Goal: Information Seeking & Learning: Find specific fact

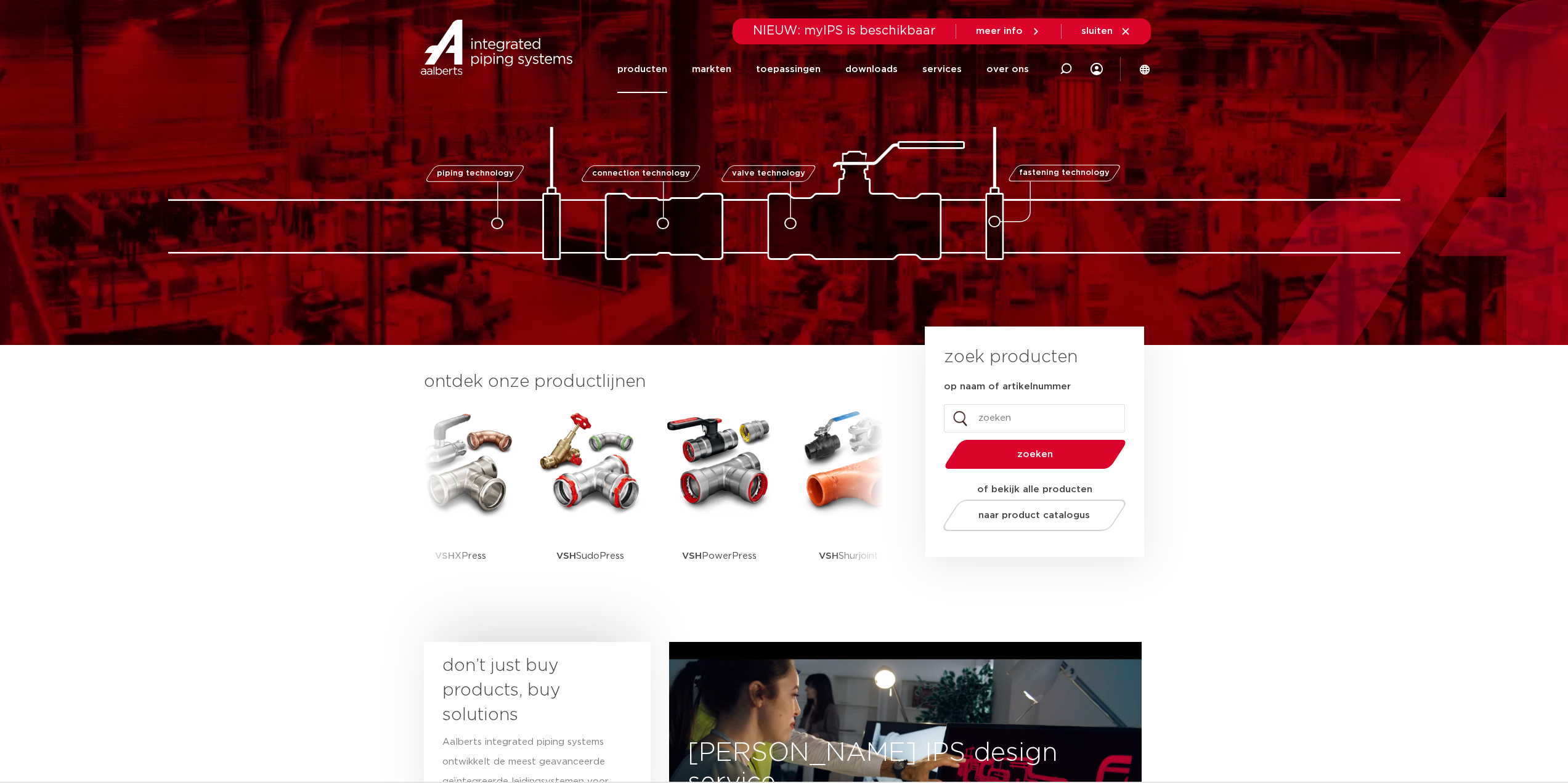
click at [667, 78] on link "producten" at bounding box center [642, 69] width 50 height 47
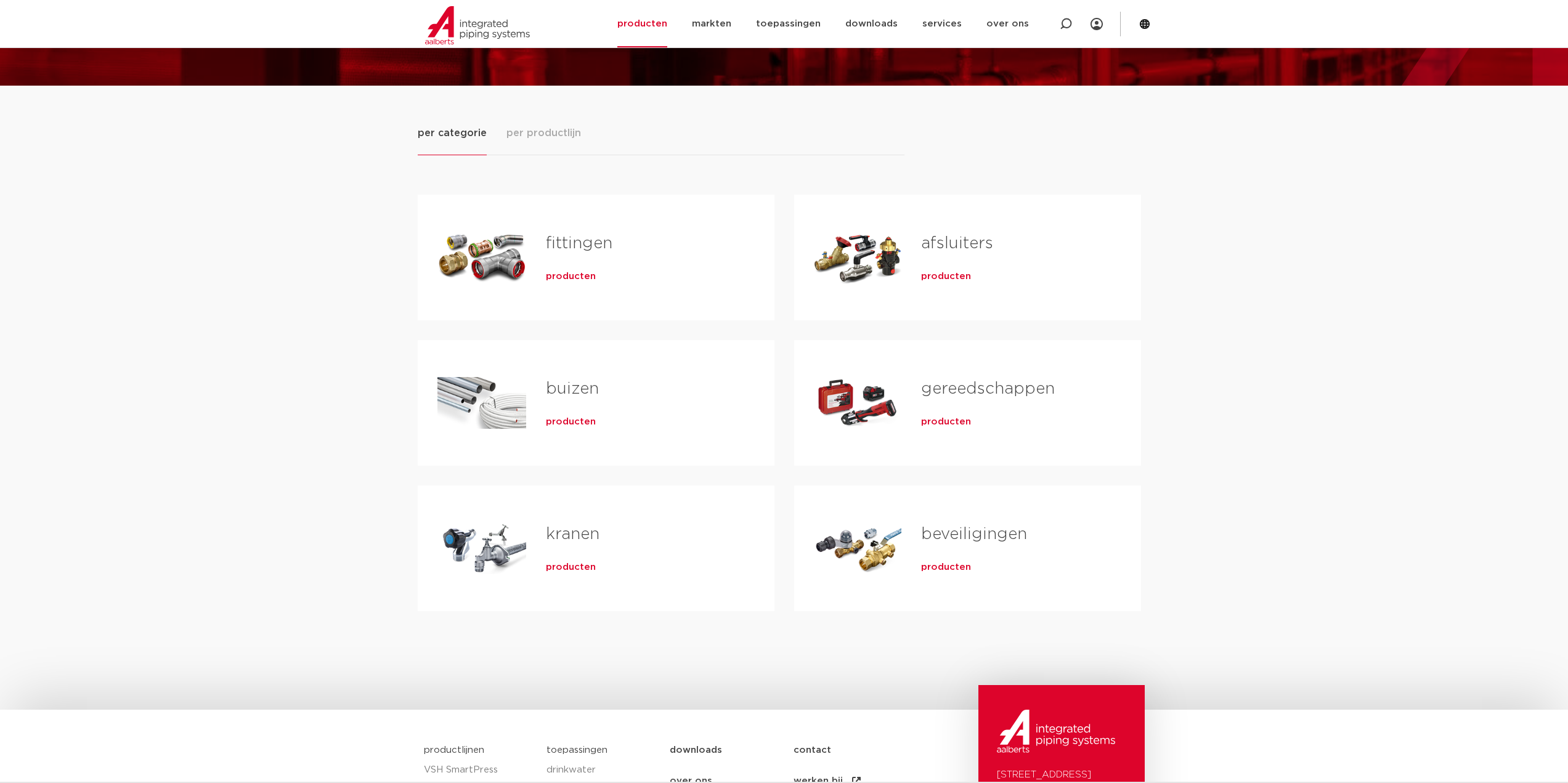
scroll to position [123, 0]
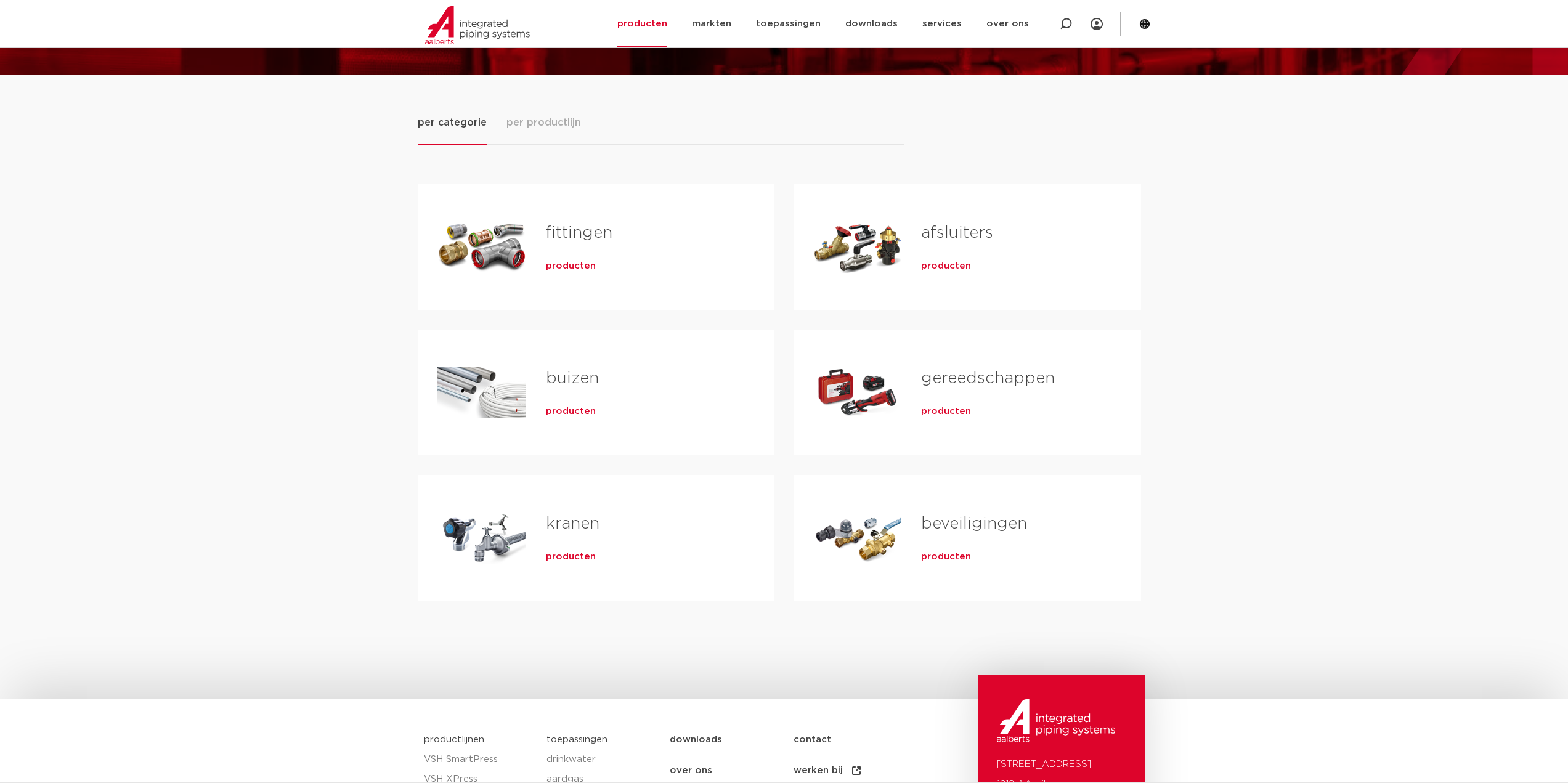
click at [569, 267] on span "producten" at bounding box center [571, 266] width 50 height 13
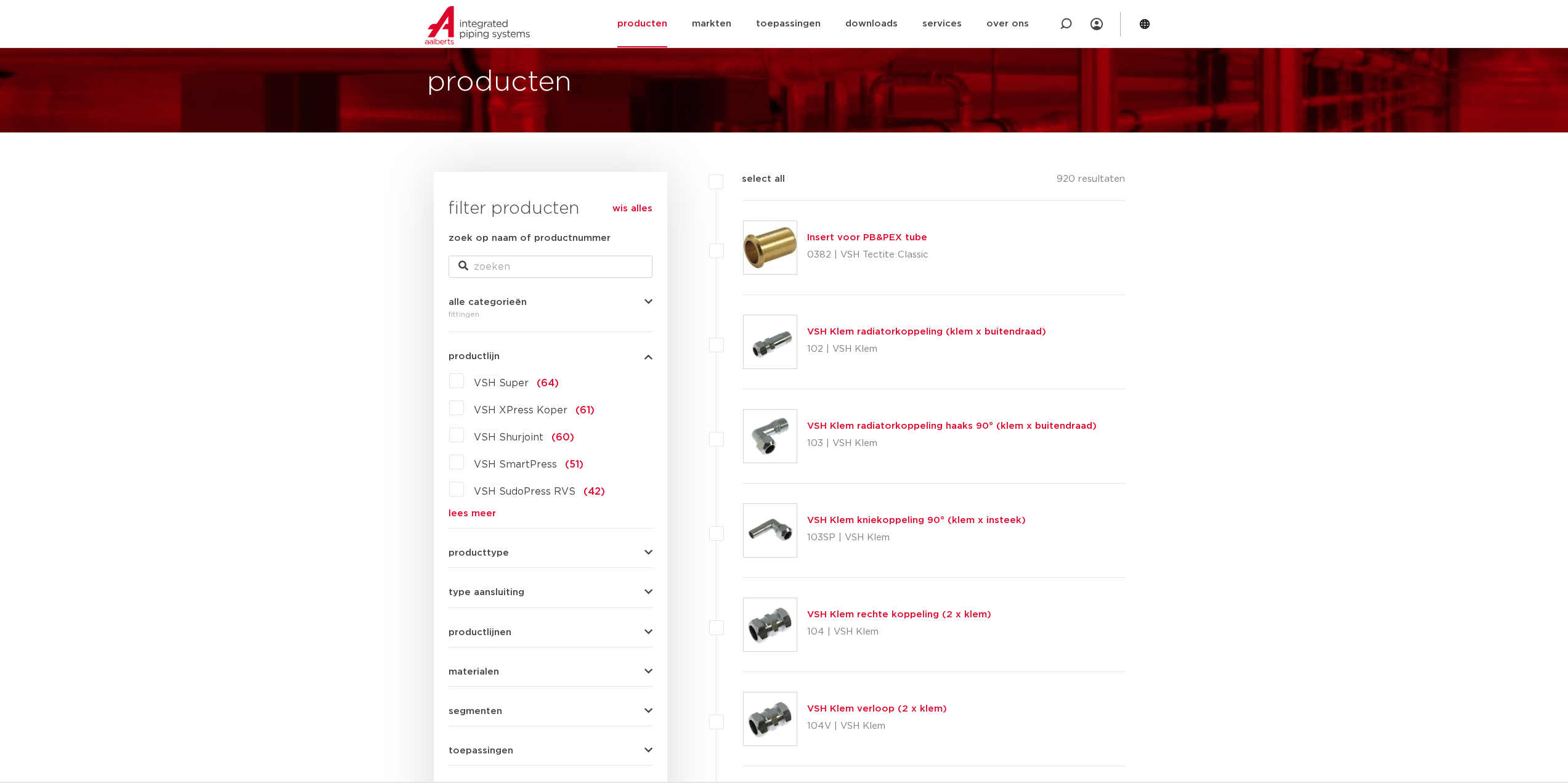
scroll to position [62, 0]
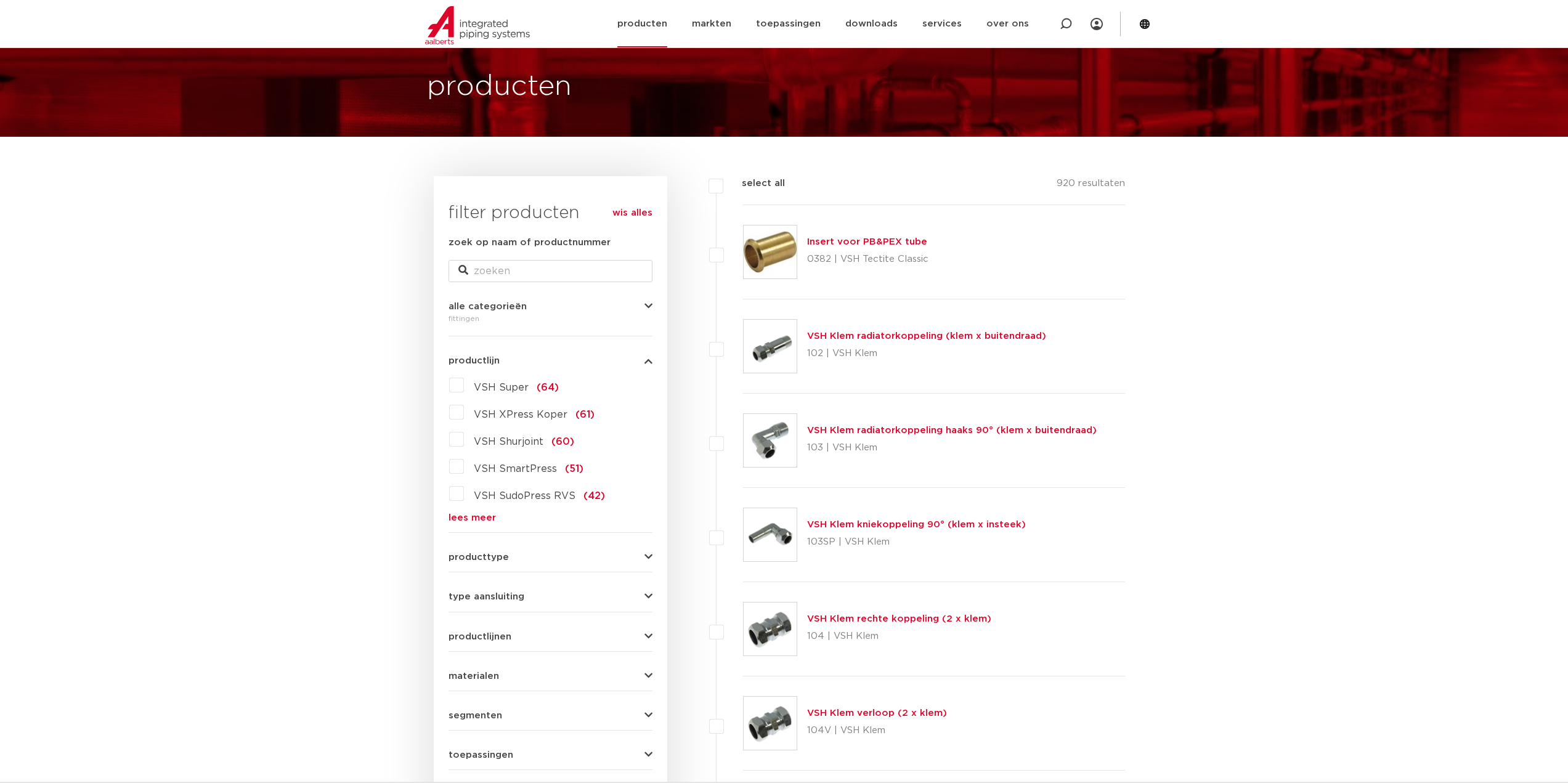
click at [1066, 20] on icon at bounding box center [1066, 24] width 13 height 13
type input "pers verloop t-stuk"
click button "Zoeken" at bounding box center [0, 0] width 0 height 0
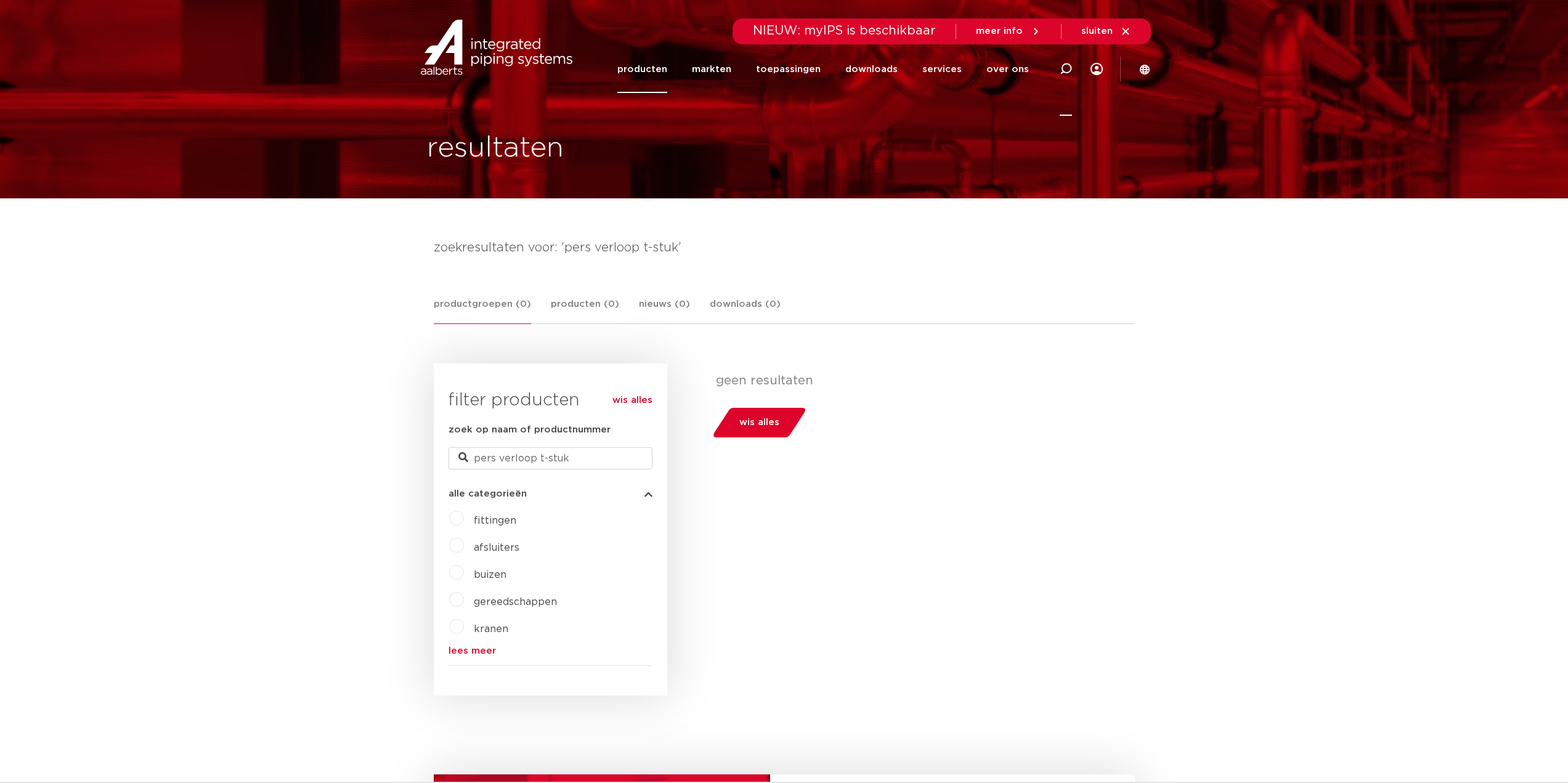
click at [1060, 73] on div at bounding box center [1066, 68] width 49 height 94
type input "pers t-stuk"
click button "Zoeken" at bounding box center [0, 0] width 0 height 0
click at [1073, 74] on div at bounding box center [1066, 68] width 49 height 94
drag, startPoint x: 880, startPoint y: 72, endPoint x: 605, endPoint y: 80, distance: 275.1
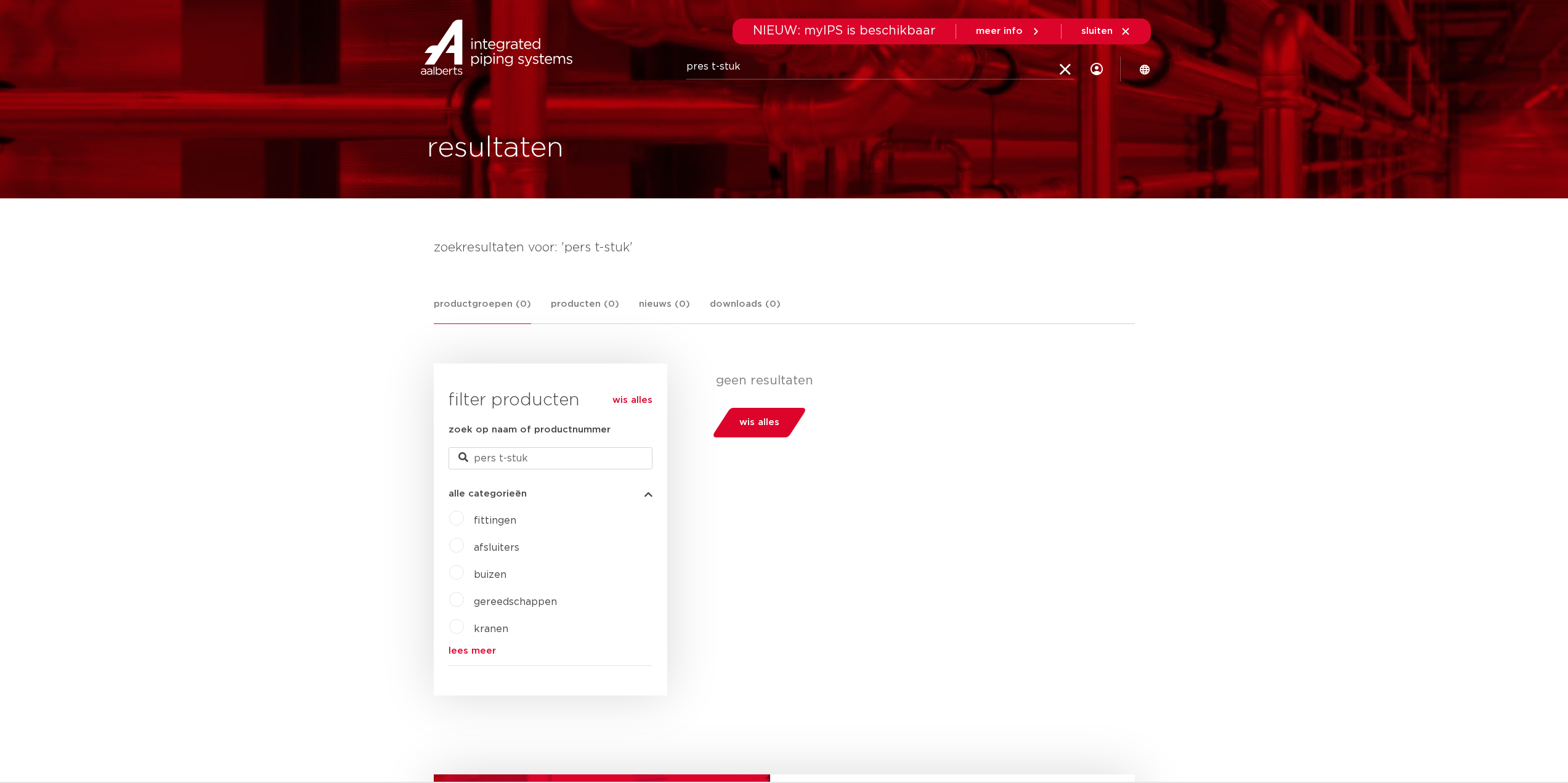
click at [605, 80] on div "Zoeken pres t-stuk" at bounding box center [809, 68] width 573 height 35
type input "t-stuk"
click button "Zoeken" at bounding box center [0, 0] width 0 height 0
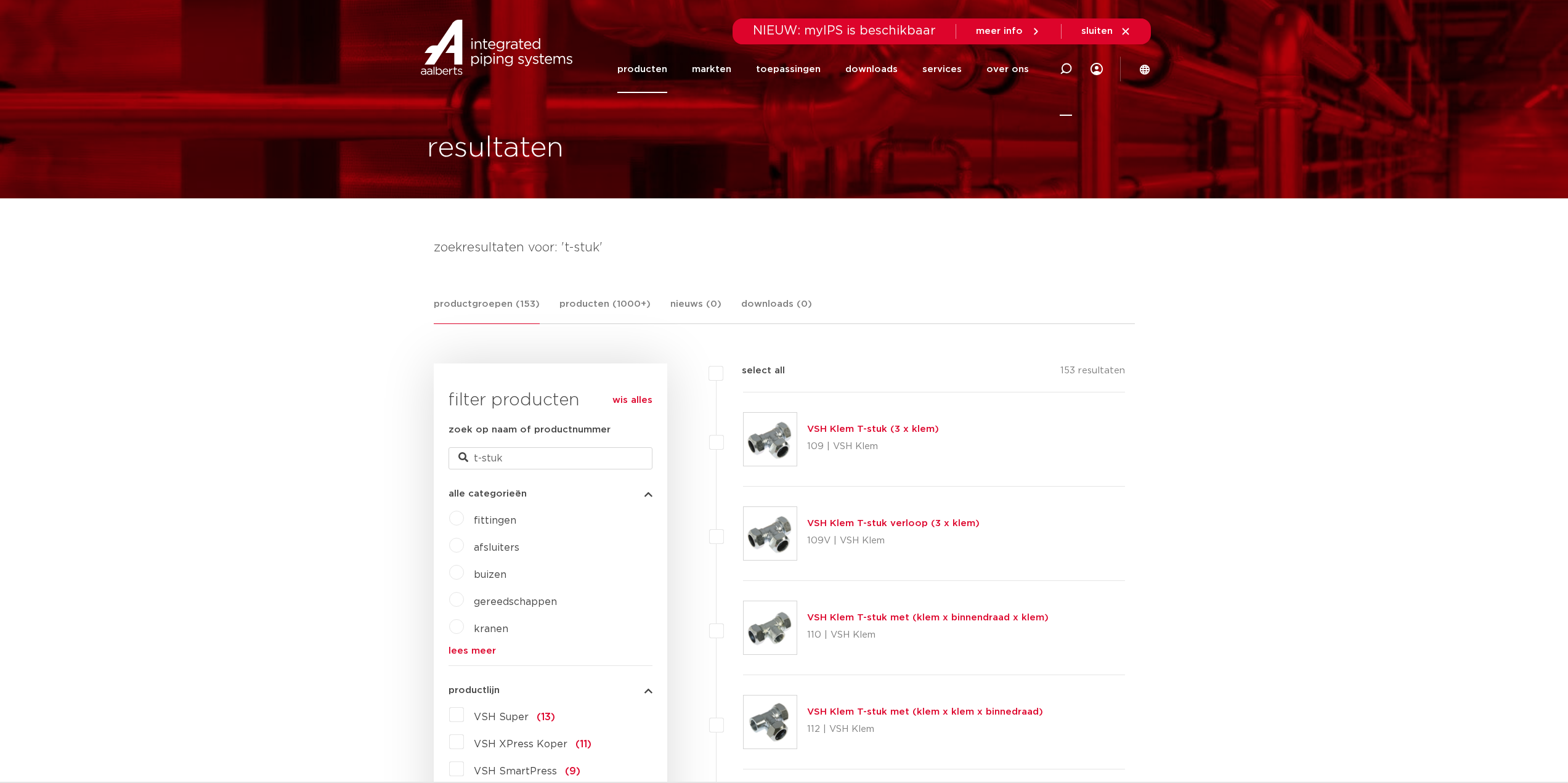
click at [1061, 64] on icon at bounding box center [1066, 68] width 13 height 13
type input "t-stuk vsh verloop koper"
click button "Zoeken" at bounding box center [0, 0] width 0 height 0
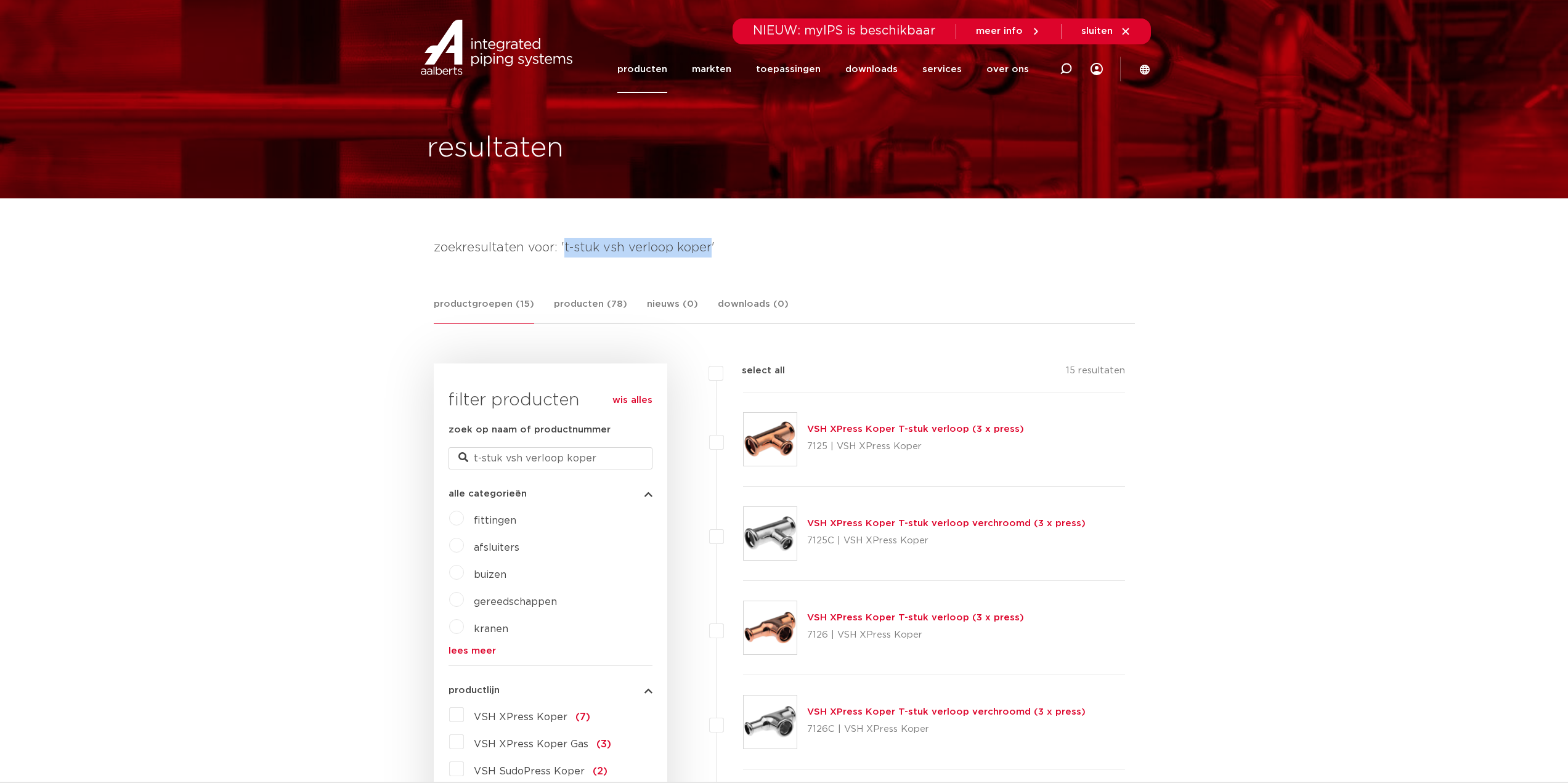
drag, startPoint x: 562, startPoint y: 248, endPoint x: 710, endPoint y: 250, distance: 148.0
click at [710, 250] on h4 "zoekresultaten voor: 't-stuk vsh verloop koper'" at bounding box center [784, 247] width 701 height 19
copy h4 "t-stuk vsh verloop koper"
click at [1066, 69] on icon at bounding box center [1066, 68] width 13 height 13
paste input "t-stuk vsh verloop koper"
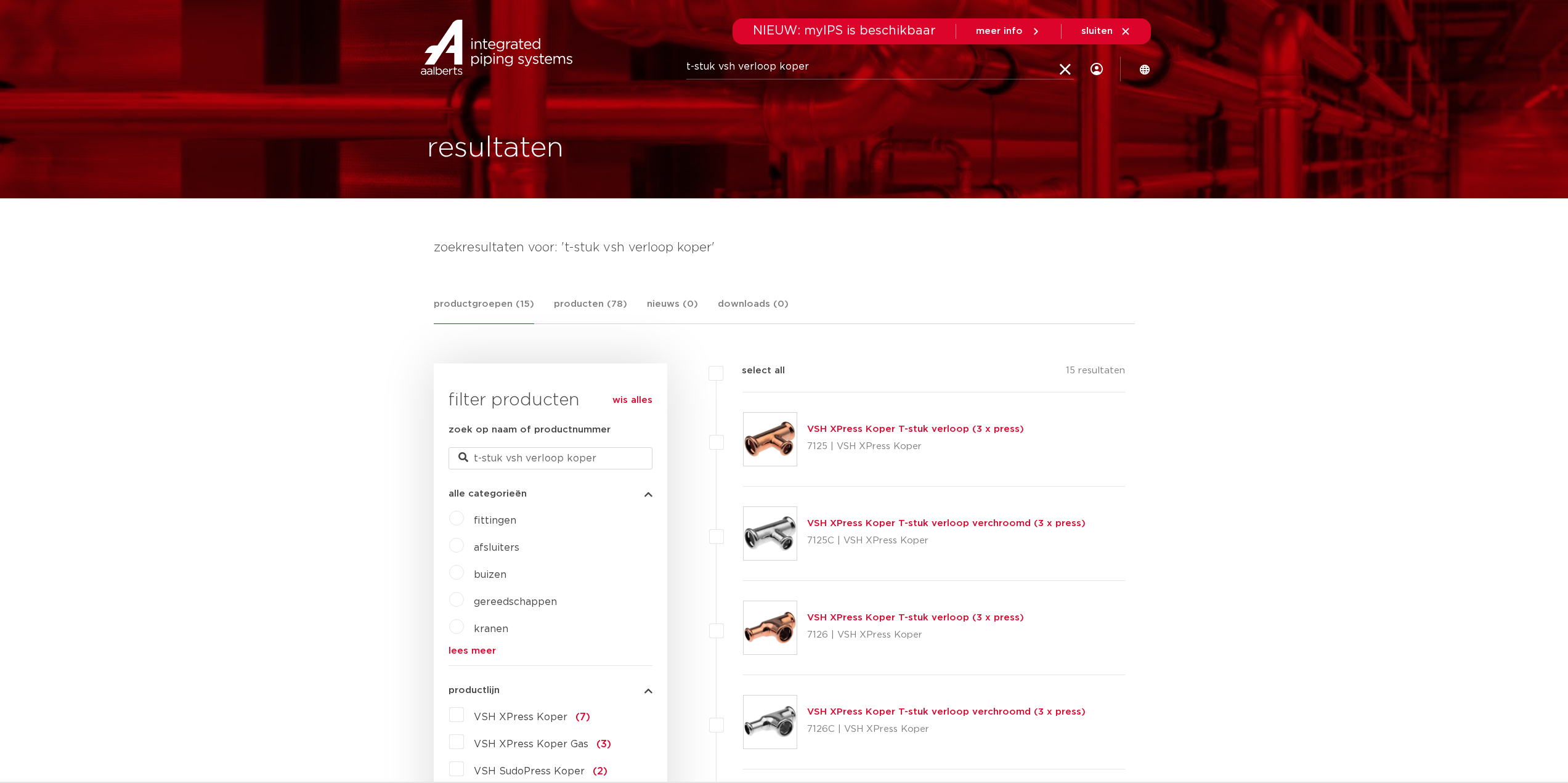
drag, startPoint x: 776, startPoint y: 69, endPoint x: 738, endPoint y: 69, distance: 38.0
click at [738, 69] on input "t-stuk vsh verloop koper" at bounding box center [880, 67] width 387 height 25
type input "t-stuk vsh koper"
click button "Zoeken" at bounding box center [0, 0] width 0 height 0
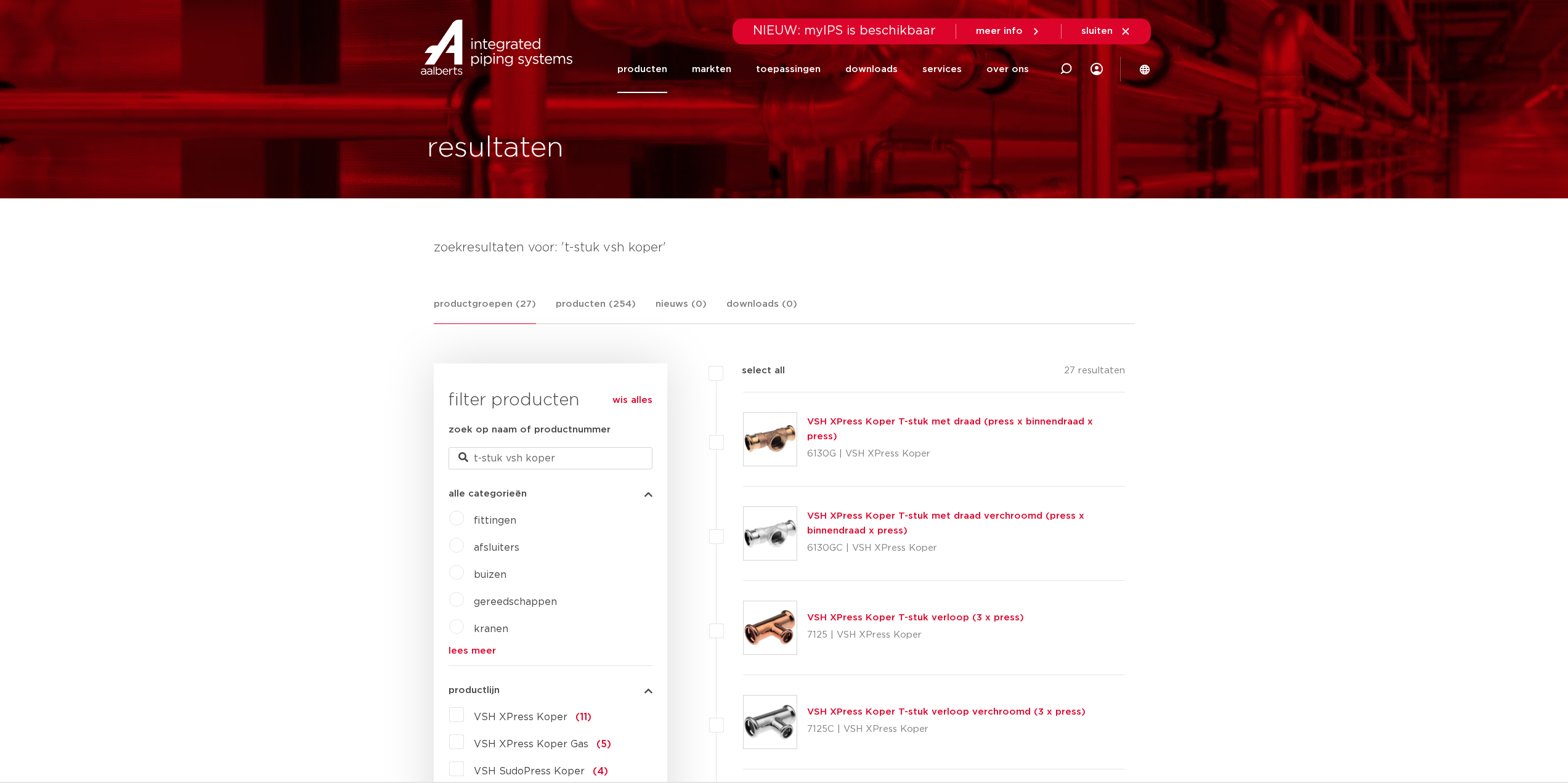
click at [898, 430] on link "VSH XPress Koper T-stuk met draad (press x binnendraad x press)" at bounding box center [950, 429] width 286 height 24
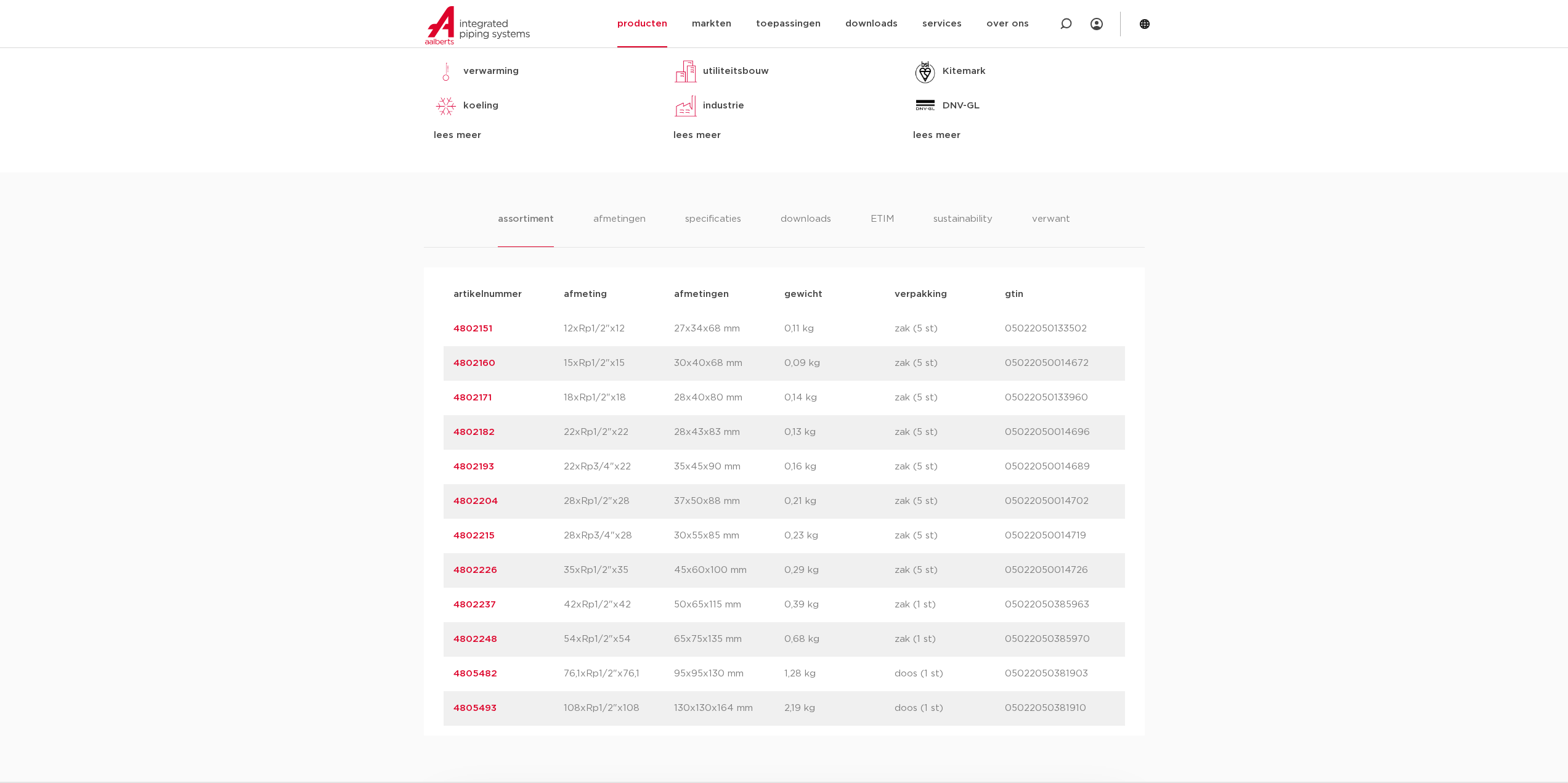
scroll to position [677, 0]
click at [621, 223] on li "afmetingen" at bounding box center [619, 228] width 53 height 36
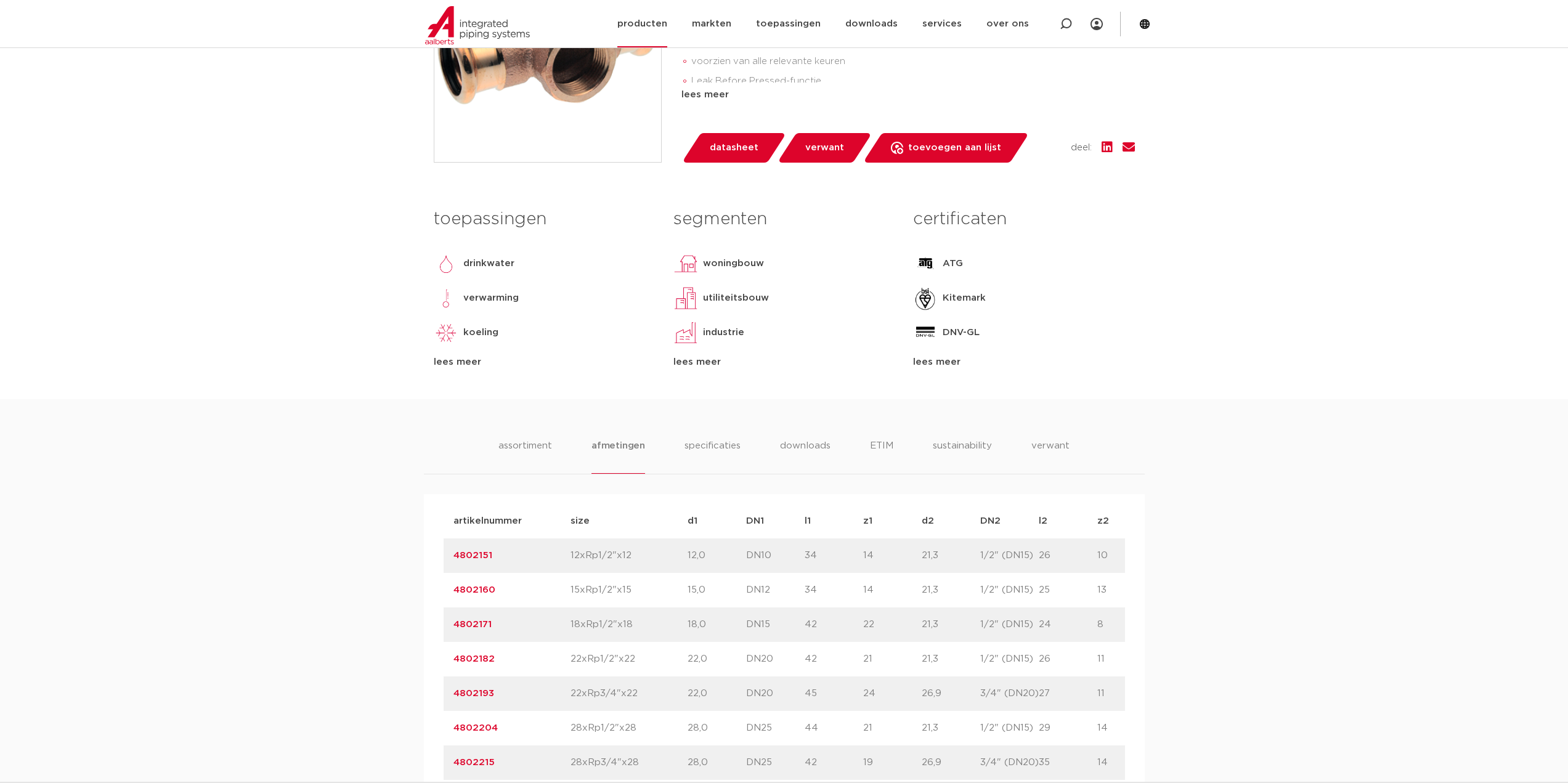
scroll to position [308, 0]
